Goal: Check status: Check status

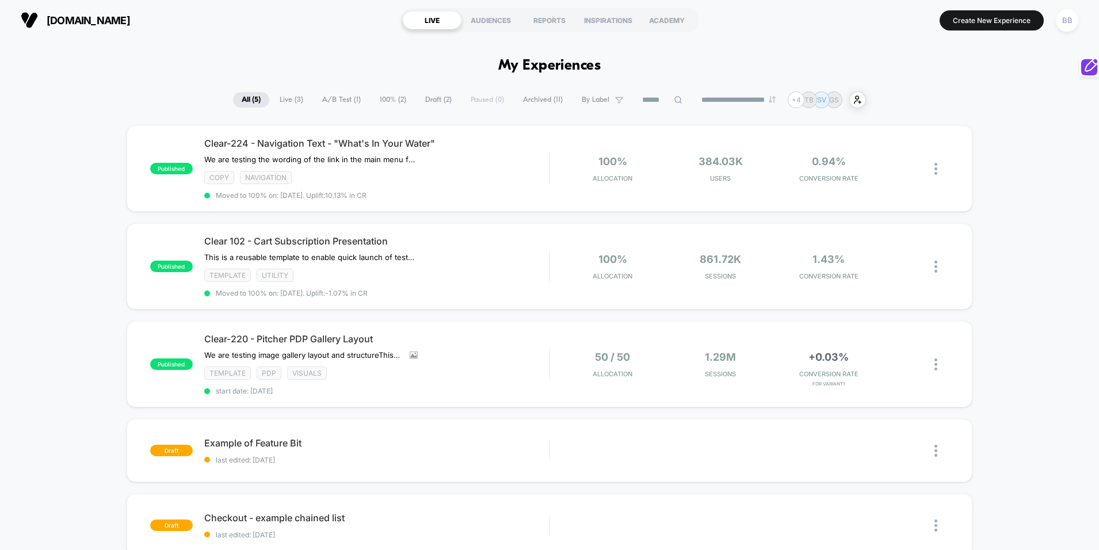
click at [528, 102] on span "Archived ( 11 )" at bounding box center [543, 100] width 57 height 16
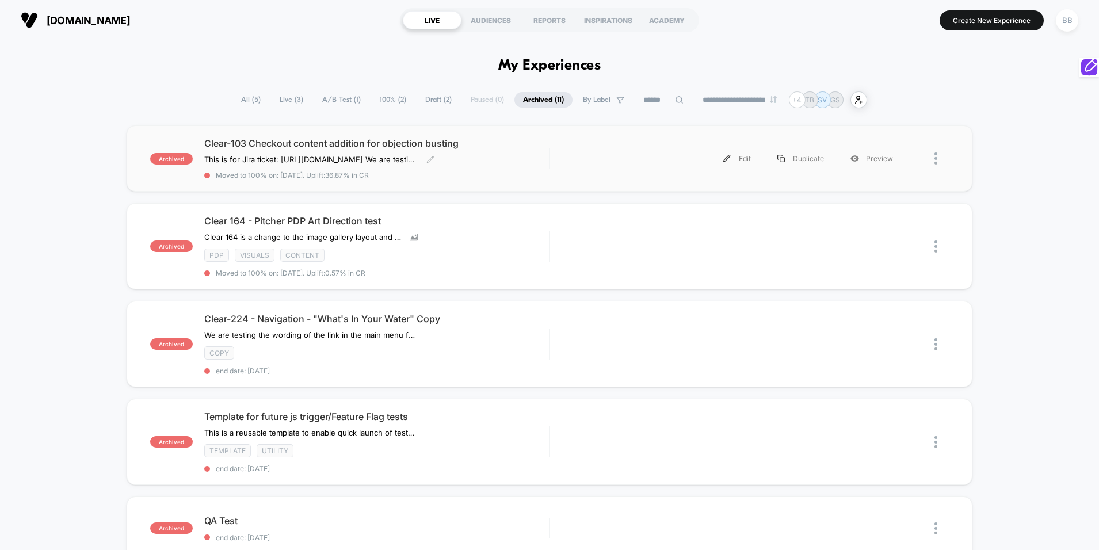
click at [479, 150] on div "Clear-103 Checkout content addition for objection busting This is for Jira tick…" at bounding box center [376, 159] width 345 height 42
